Goal: Find specific page/section: Find specific page/section

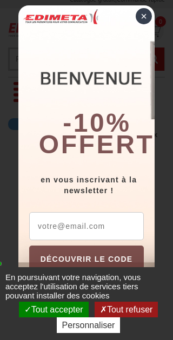
scroll to position [4, 0]
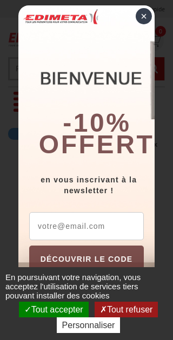
click at [132, 305] on button "Tout refuser" at bounding box center [125, 310] width 63 height 16
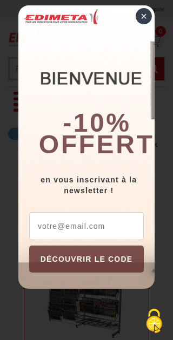
click at [139, 18] on div "×" at bounding box center [143, 16] width 16 height 16
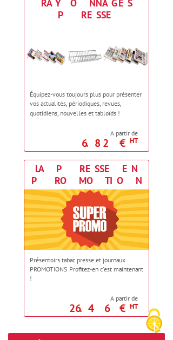
scroll to position [1266, 0]
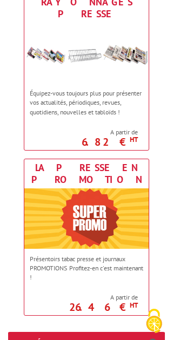
click at [89, 188] on img at bounding box center [86, 218] width 124 height 60
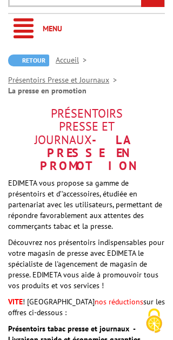
scroll to position [66, 0]
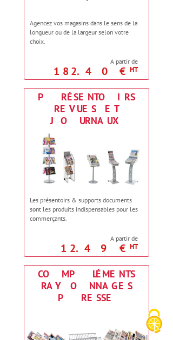
scroll to position [982, 0]
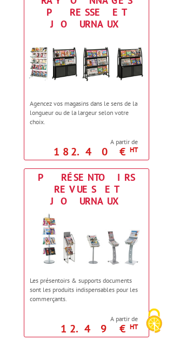
scroll to position [903, 0]
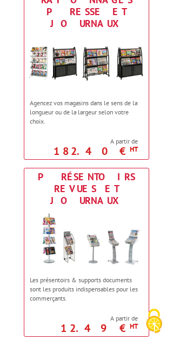
click at [93, 171] on div "Présentoirs revues et journaux" at bounding box center [86, 189] width 119 height 36
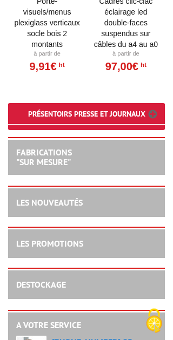
scroll to position [2912, 0]
